Goal: Download file/media

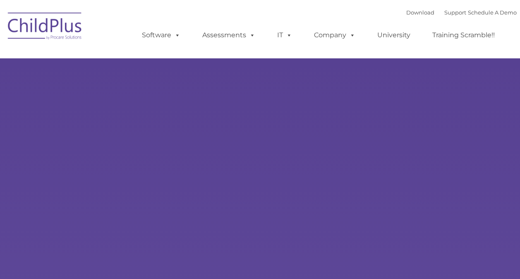
select select "MEDIUM"
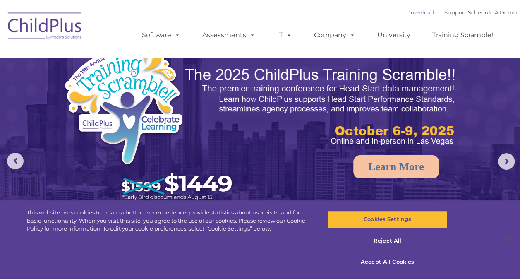
click at [406, 11] on link "Download" at bounding box center [420, 12] width 28 height 7
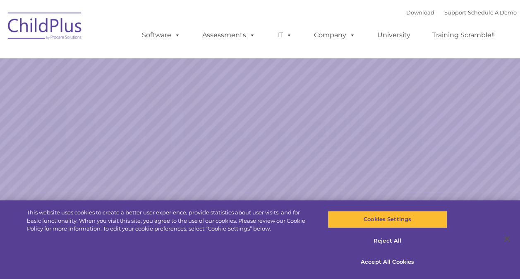
select select "MEDIUM"
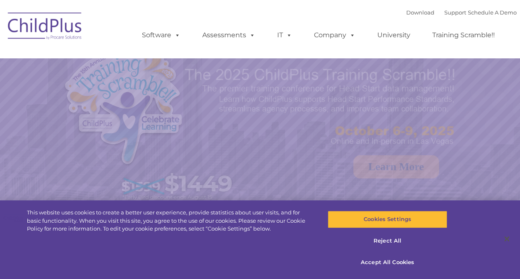
select select "MEDIUM"
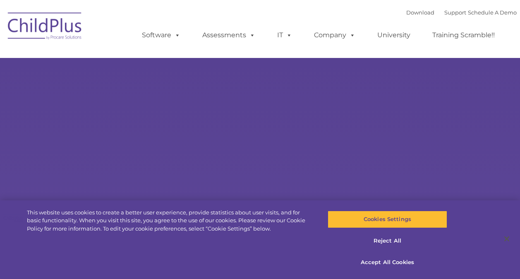
type input ""
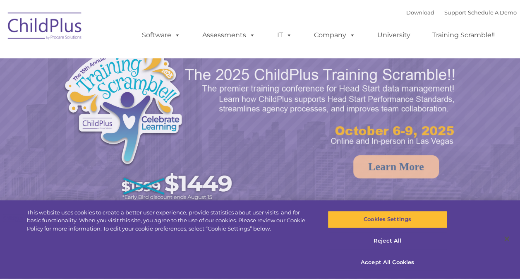
select select "MEDIUM"
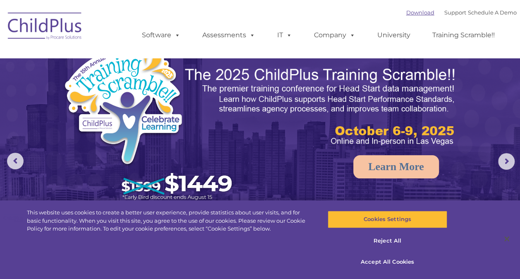
click at [407, 13] on link "Download" at bounding box center [420, 12] width 28 height 7
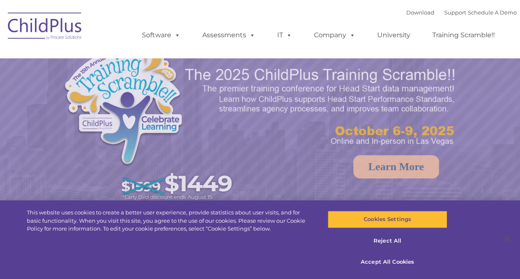
select select "MEDIUM"
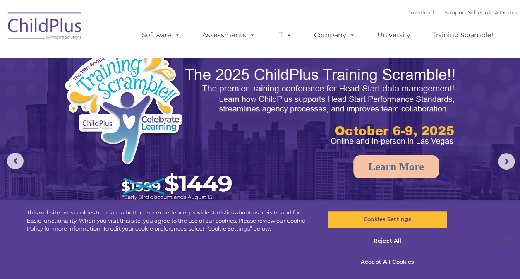
click at [407, 13] on link "Download" at bounding box center [420, 12] width 28 height 7
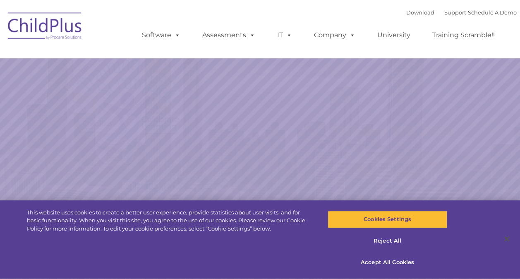
select select "MEDIUM"
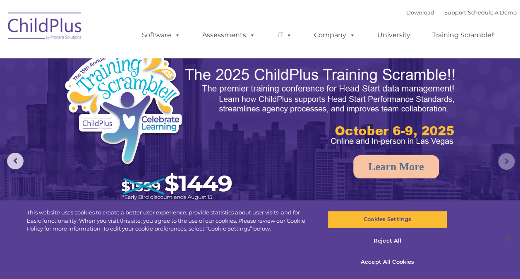
click at [505, 161] on rs-arrow at bounding box center [506, 161] width 17 height 17
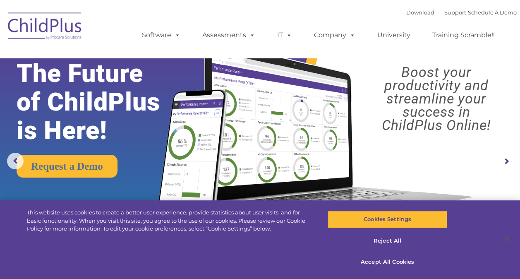
click at [49, 19] on img at bounding box center [45, 27] width 83 height 41
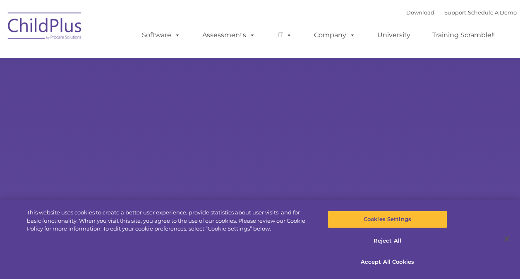
type input ""
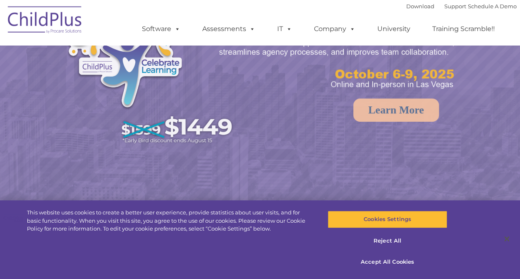
select select "MEDIUM"
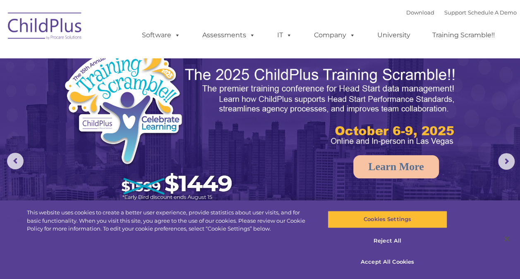
click at [29, 35] on img at bounding box center [45, 27] width 83 height 41
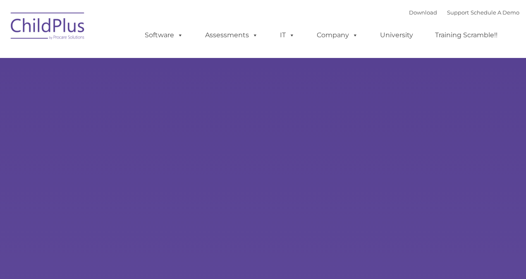
type input ""
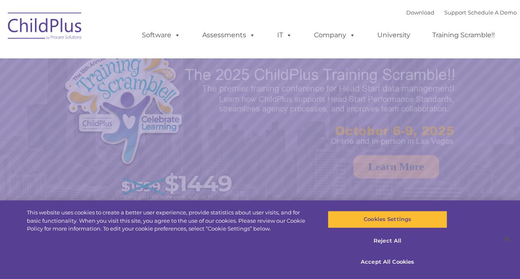
select select "MEDIUM"
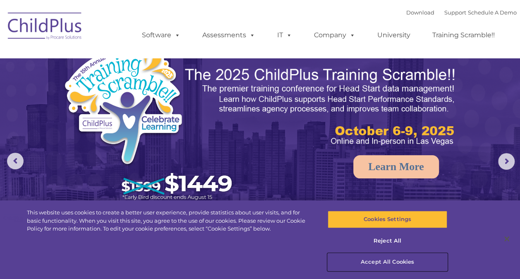
click at [392, 261] on button "Accept All Cookies" at bounding box center [388, 261] width 120 height 17
